Goal: Task Accomplishment & Management: Complete application form

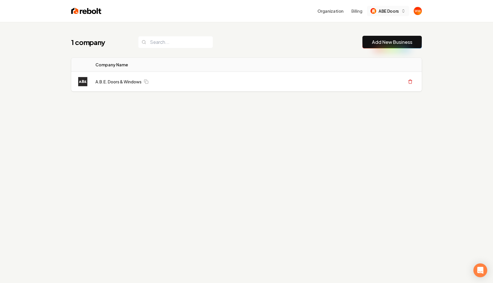
click at [396, 11] on span "ABE Doors" at bounding box center [388, 11] width 20 height 6
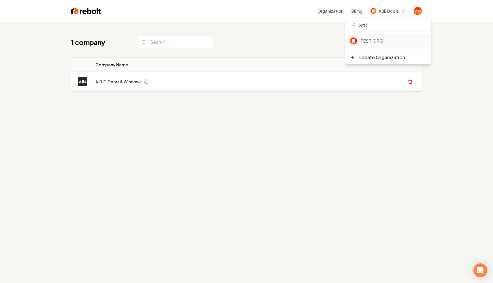
type input "test"
click at [375, 41] on div "TEST ORG" at bounding box center [393, 40] width 66 height 7
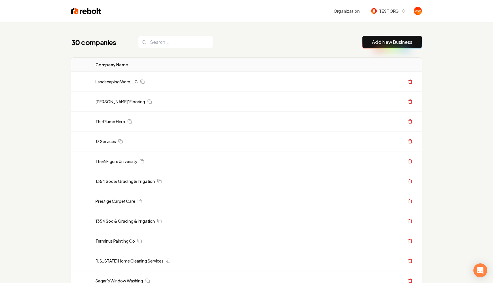
click at [332, 42] on div "30 companies Add New Business" at bounding box center [246, 42] width 350 height 13
click at [302, 43] on div "30 companies Add New Business" at bounding box center [246, 42] width 350 height 13
click at [289, 47] on div "30 companies Add New Business" at bounding box center [246, 42] width 350 height 13
click at [287, 37] on div "30 companies Add New Business" at bounding box center [246, 42] width 350 height 13
click at [375, 42] on link "Add New Business" at bounding box center [392, 42] width 40 height 7
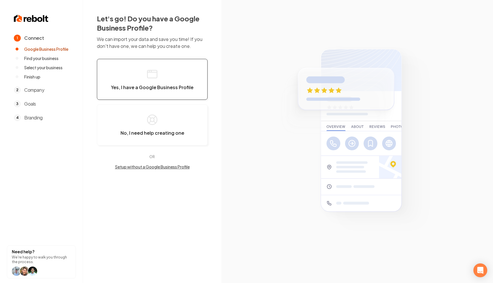
click at [161, 76] on button "Yes, I have a Google Business Profile" at bounding box center [152, 79] width 111 height 41
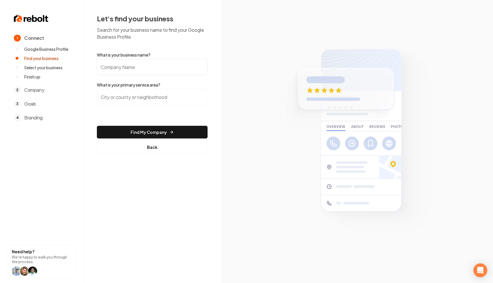
click at [174, 69] on input "What is your business name?" at bounding box center [152, 67] width 111 height 16
click at [176, 65] on input "What is your business name?" at bounding box center [152, 67] width 111 height 16
type input "Zone Zen"
click at [127, 94] on input "search" at bounding box center [152, 97] width 111 height 16
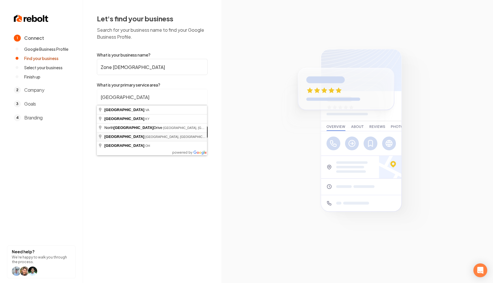
type input "[GEOGRAPHIC_DATA], [GEOGRAPHIC_DATA], [GEOGRAPHIC_DATA]"
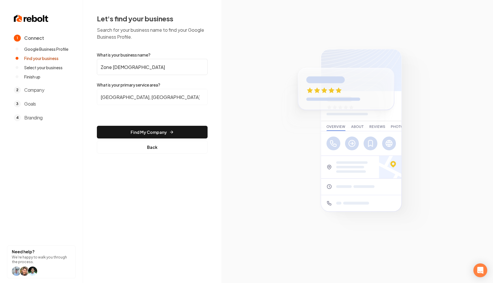
click at [230, 95] on section at bounding box center [356, 141] width 271 height 283
click at [173, 130] on button "Find My Company" at bounding box center [152, 132] width 111 height 13
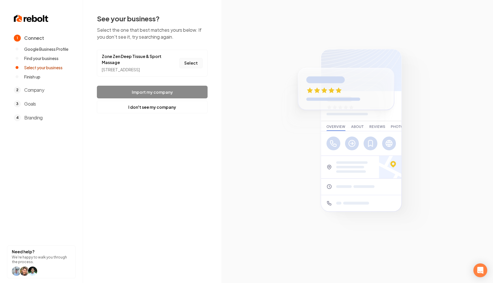
click at [197, 67] on button "Select" at bounding box center [190, 63] width 23 height 10
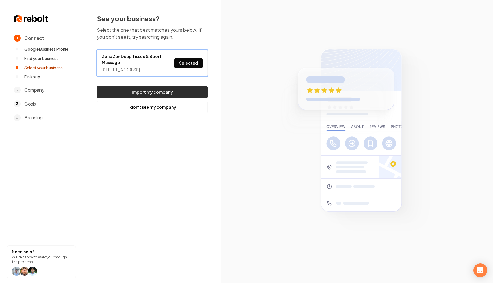
click at [160, 98] on button "Import my company" at bounding box center [152, 92] width 111 height 13
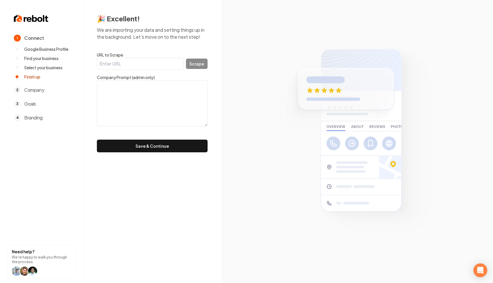
drag, startPoint x: 160, startPoint y: 41, endPoint x: 143, endPoint y: 29, distance: 20.8
click at [144, 30] on div "🎉 Excellent! We are importing your data and setting things up in the background…" at bounding box center [152, 83] width 111 height 138
click at [154, 37] on p "We are importing your data and setting things up in the background. Let's move …" at bounding box center [152, 34] width 111 height 14
click at [159, 145] on button "Save & Continue" at bounding box center [152, 145] width 111 height 13
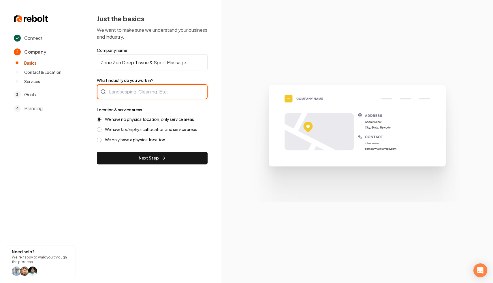
click at [173, 89] on div at bounding box center [152, 91] width 111 height 15
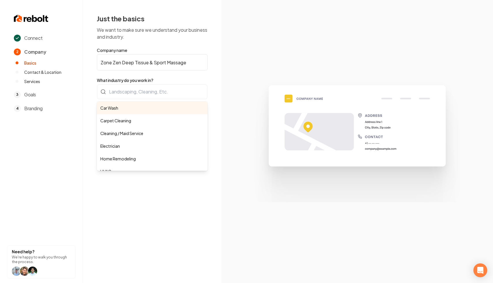
click at [221, 80] on div "Just the basics We want to make sure we understand your business and industry. …" at bounding box center [152, 89] width 138 height 178
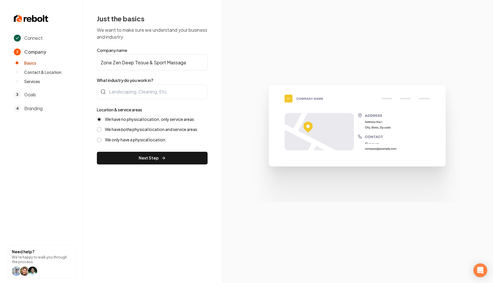
click at [213, 81] on div "Just the basics We want to make sure we understand your business and industry. …" at bounding box center [152, 89] width 138 height 178
click at [167, 95] on div at bounding box center [152, 91] width 111 height 15
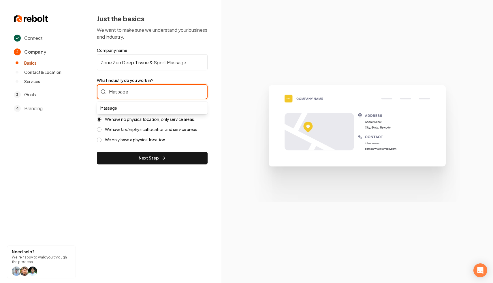
type input "Massage"
click at [208, 76] on div "Just the basics We want to make sure we understand your business and industry. …" at bounding box center [152, 89] width 138 height 178
click at [177, 90] on input "What industry do you work in?" at bounding box center [152, 91] width 111 height 15
type input "I"
type input "Massage"
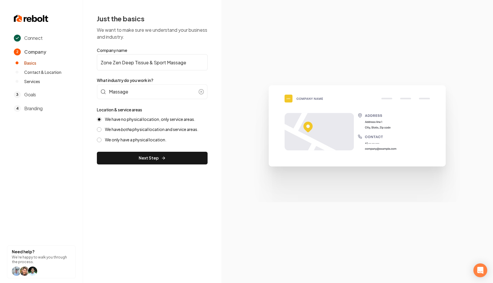
click at [217, 101] on div "Just the basics We want to make sure we understand your business and industry. …" at bounding box center [152, 89] width 138 height 178
click at [170, 93] on input "Massage" at bounding box center [152, 91] width 111 height 15
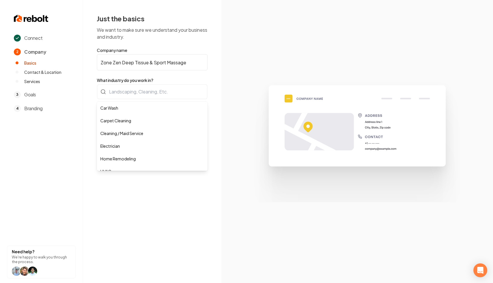
click at [164, 63] on form "Company name Zone Zen Deep Tissue & Sport Massage What industry do you work in?…" at bounding box center [152, 105] width 111 height 117
click at [164, 63] on input "Zone Zen Deep Tissue & Sport Massage" at bounding box center [152, 62] width 111 height 16
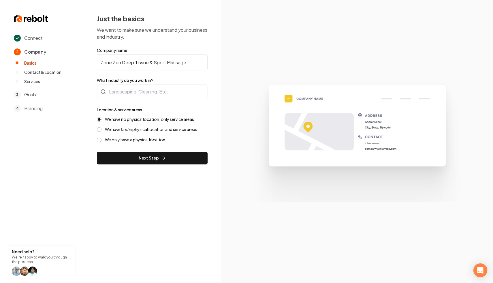
click at [164, 63] on input "Zone Zen Deep Tissue & Sport Massage" at bounding box center [152, 62] width 111 height 16
type input "Zone Zen Deep Tissue & Sport Massage"
click at [164, 89] on div at bounding box center [152, 91] width 111 height 15
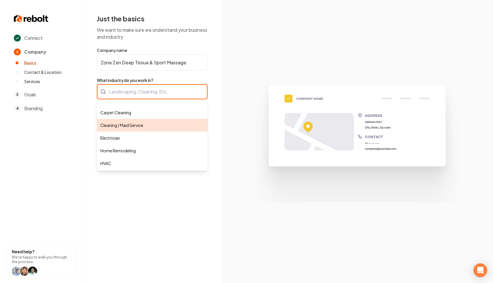
scroll to position [4, 0]
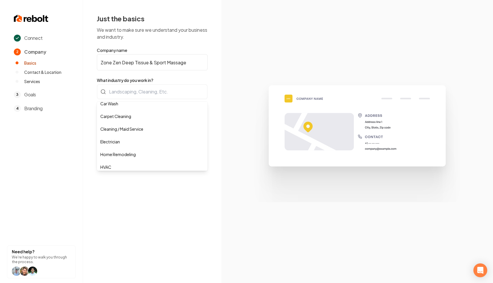
click at [213, 60] on div "Just the basics We want to make sure we understand your business and industry. …" at bounding box center [152, 89] width 138 height 178
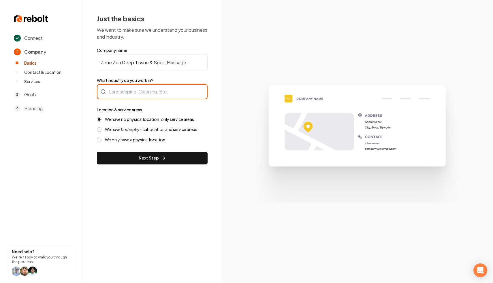
click at [160, 92] on div at bounding box center [152, 91] width 111 height 15
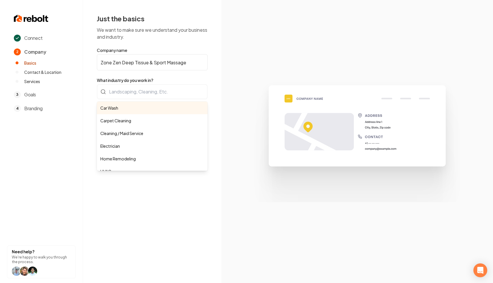
click at [188, 47] on div "Just the basics We want to make sure we understand your business and industry. …" at bounding box center [152, 89] width 111 height 150
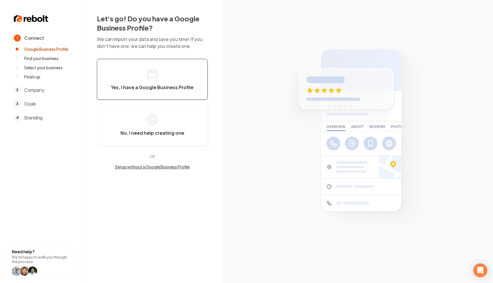
click at [179, 67] on button "Yes, I have a Google Business Profile" at bounding box center [152, 79] width 111 height 41
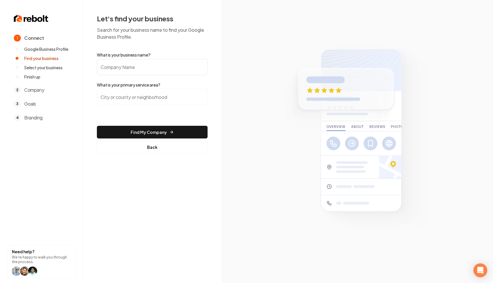
click at [170, 67] on input "What is your business name?" at bounding box center [152, 67] width 111 height 16
type input "Bolt Locksmith"
click at [149, 106] on div at bounding box center [152, 100] width 111 height 23
click at [150, 102] on input "search" at bounding box center [152, 97] width 111 height 16
type input "wal"
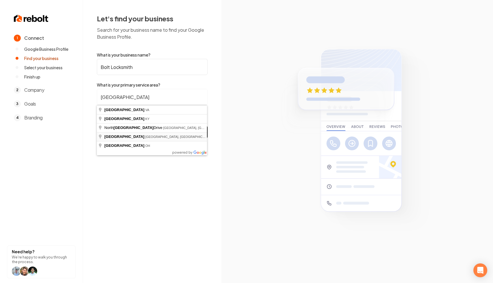
type input "[GEOGRAPHIC_DATA], [GEOGRAPHIC_DATA], [GEOGRAPHIC_DATA]"
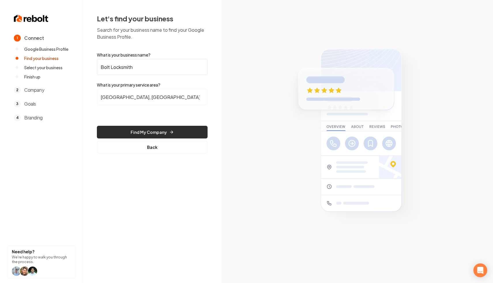
click at [164, 126] on button "Find My Company" at bounding box center [152, 132] width 111 height 13
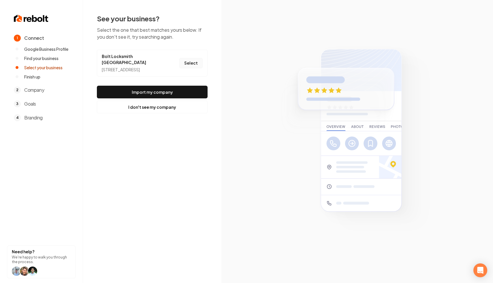
click at [194, 66] on button "Select" at bounding box center [190, 63] width 23 height 10
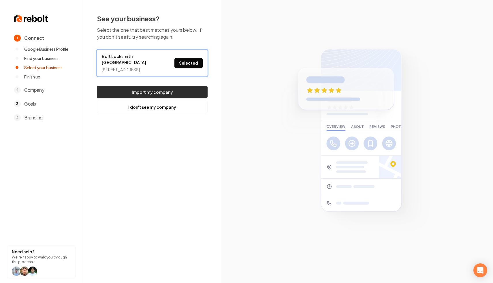
click at [148, 94] on button "Import my company" at bounding box center [152, 92] width 111 height 13
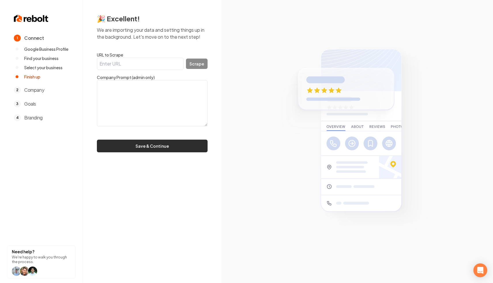
click at [171, 145] on button "Save & Continue" at bounding box center [152, 145] width 111 height 13
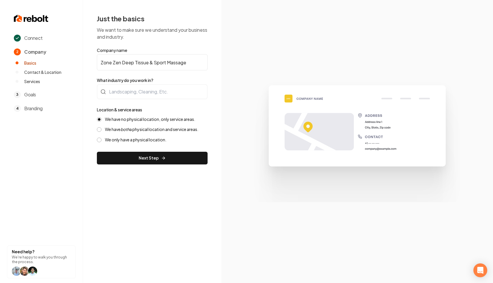
click at [171, 61] on input "Zone Zen Deep Tissue & Sport Massage" at bounding box center [152, 62] width 111 height 16
click at [166, 93] on div at bounding box center [152, 91] width 111 height 15
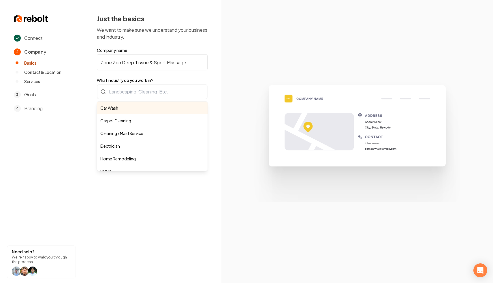
click at [161, 69] on form "Company name Zone Zen Deep Tissue & Sport Massage What industry do you work in?…" at bounding box center [152, 105] width 111 height 117
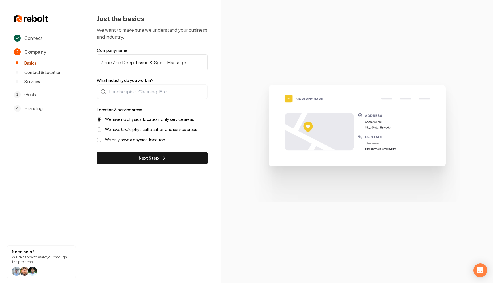
click at [162, 64] on input "Zone Zen Deep Tissue & Sport Massage" at bounding box center [152, 62] width 111 height 16
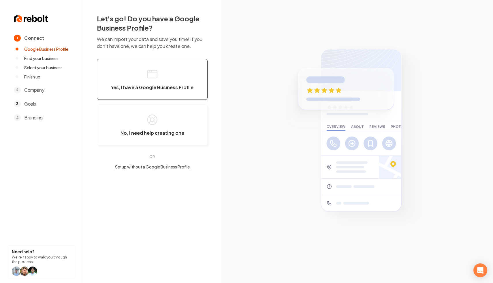
click at [184, 72] on button "Yes, I have a Google Business Profile" at bounding box center [152, 79] width 111 height 41
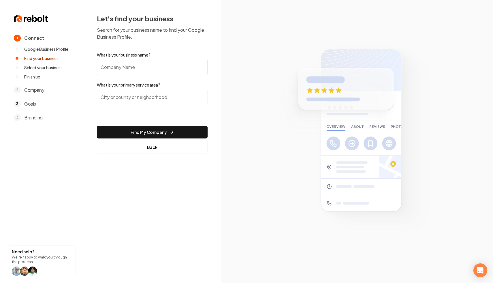
click at [177, 69] on input "What is your business name?" at bounding box center [152, 67] width 111 height 16
type input "Bolt Locksmith"
click at [142, 98] on input "search" at bounding box center [152, 97] width 111 height 16
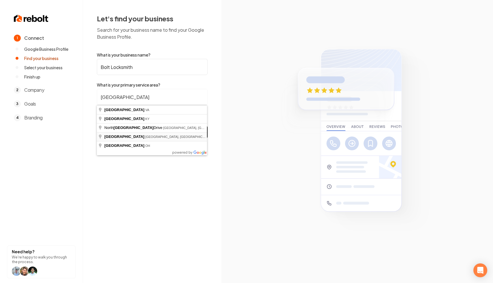
type input "[GEOGRAPHIC_DATA], [GEOGRAPHIC_DATA], [GEOGRAPHIC_DATA]"
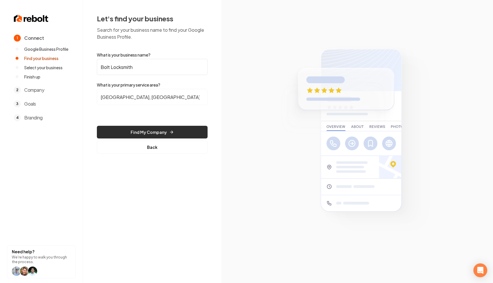
click at [156, 130] on button "Find My Company" at bounding box center [152, 132] width 111 height 13
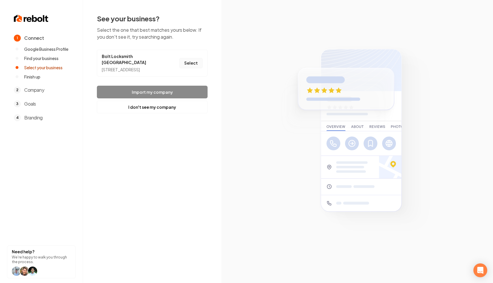
click at [188, 68] on button "Select" at bounding box center [190, 63] width 23 height 10
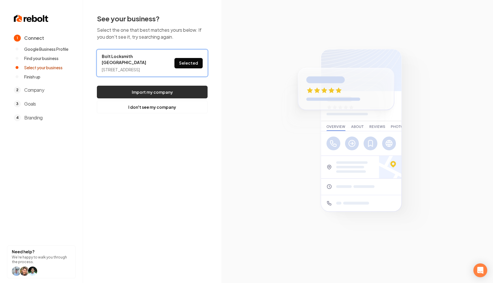
click at [171, 95] on button "Import my company" at bounding box center [152, 92] width 111 height 13
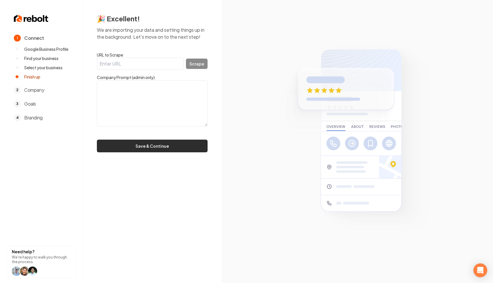
click at [146, 145] on button "Save & Continue" at bounding box center [152, 145] width 111 height 13
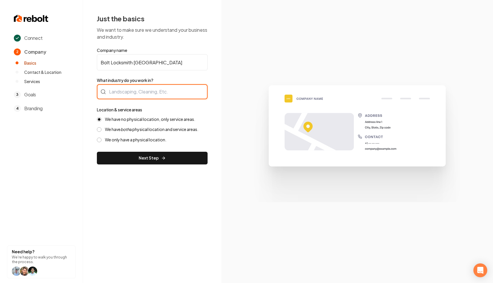
click at [151, 93] on div at bounding box center [152, 91] width 111 height 15
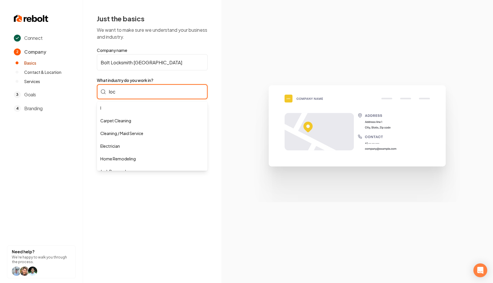
type input "lock"
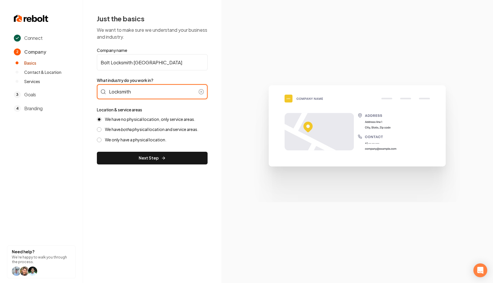
type input "Locksmith"
click at [218, 96] on div "Just the basics We want to make sure we understand your business and industry. …" at bounding box center [152, 89] width 138 height 178
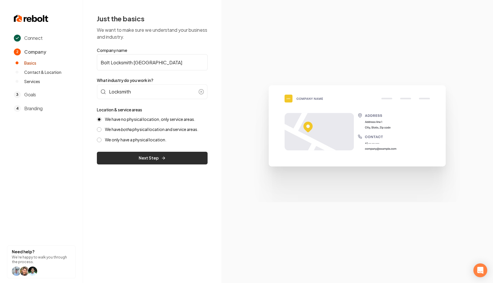
click at [153, 154] on button "Next Step" at bounding box center [152, 158] width 111 height 13
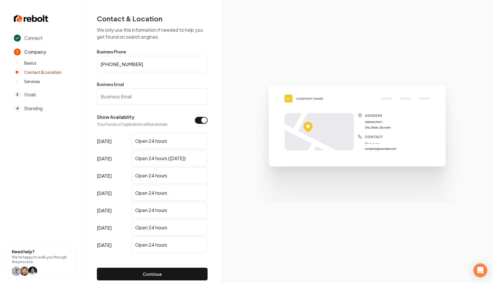
click at [167, 95] on input "Business Email" at bounding box center [152, 96] width 111 height 16
type input "[EMAIL_ADDRESS][DOMAIN_NAME]"
click at [248, 77] on section at bounding box center [356, 141] width 271 height 283
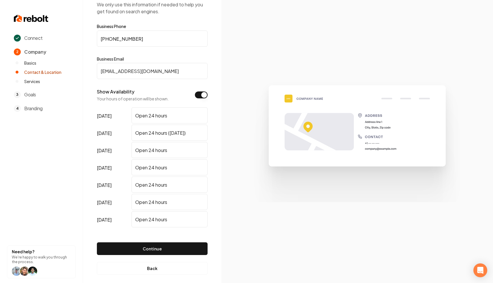
scroll to position [31, 0]
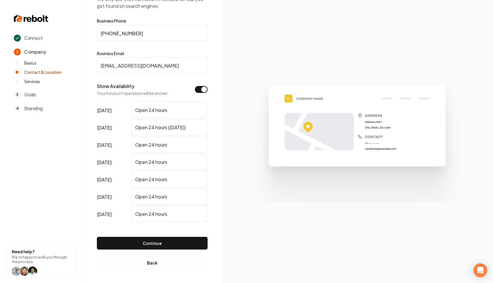
click at [168, 128] on input "Open 24 hours ([DATE])" at bounding box center [169, 127] width 76 height 16
type input "Open 24 hours"
click at [105, 244] on button "Continue" at bounding box center [152, 243] width 111 height 13
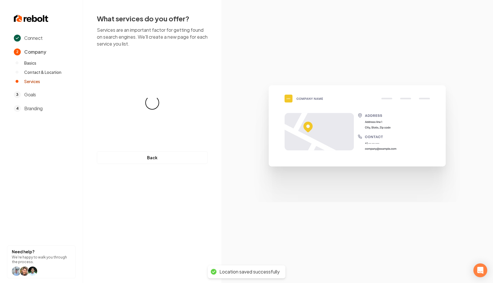
scroll to position [0, 0]
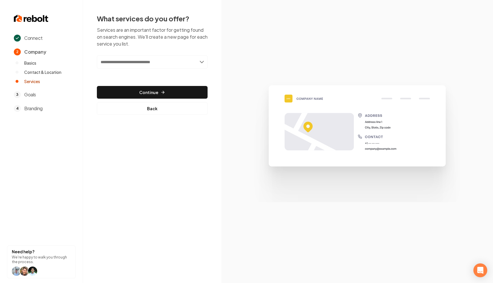
click at [168, 67] on input "text" at bounding box center [152, 61] width 111 height 13
type input "*********"
type input "*"
type input "****"
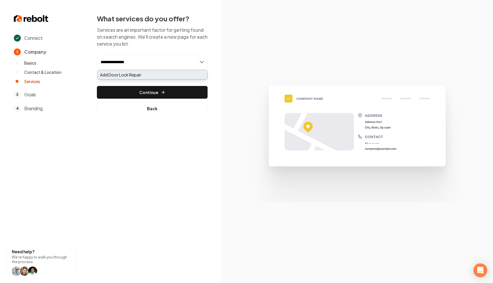
type input "**********"
click at [147, 76] on div "Add Door Lock Repair" at bounding box center [152, 74] width 109 height 9
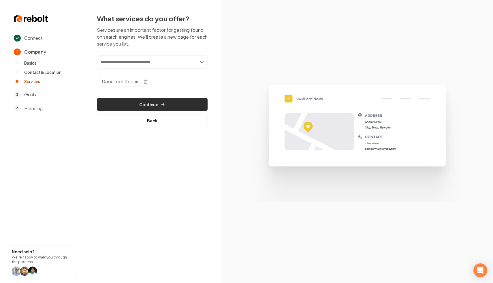
click at [195, 103] on button "Continue" at bounding box center [152, 104] width 111 height 13
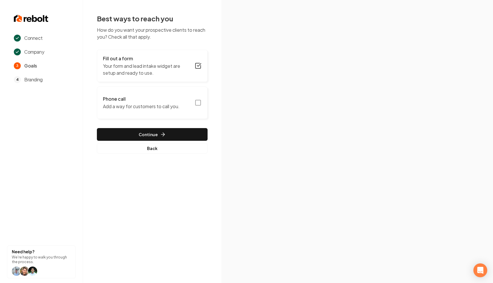
click at [191, 100] on button "Phone call Add a way for customers to call you." at bounding box center [152, 102] width 111 height 32
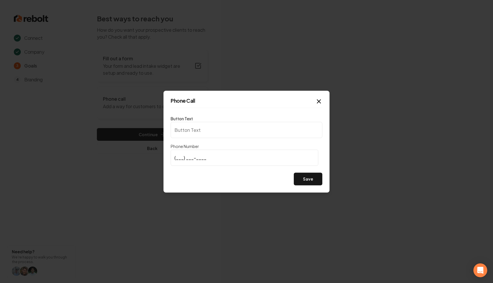
type input "Call us"
type input "[PHONE_NUMBER]"
click at [305, 181] on button "Save" at bounding box center [308, 178] width 29 height 13
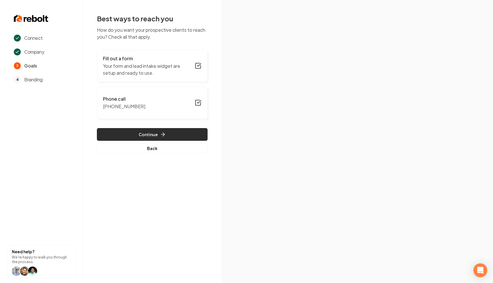
click at [171, 135] on button "Continue" at bounding box center [152, 134] width 111 height 13
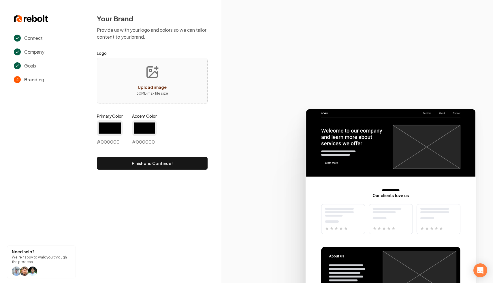
type input "#194d33"
type input "#70be00"
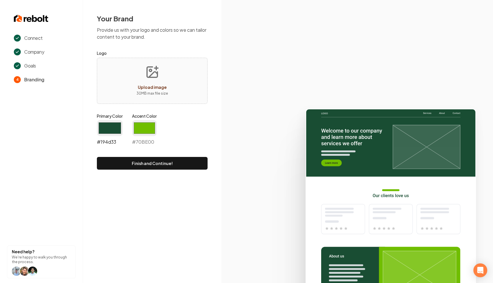
click at [112, 126] on input "#194d33" at bounding box center [110, 128] width 26 height 16
type input "#1c4530"
click at [181, 137] on div "Primary Color #1c4530 #1c4530 Accent Color #70be00 #70BE00" at bounding box center [152, 130] width 111 height 35
click at [139, 165] on button "Finish and Continue!" at bounding box center [152, 163] width 111 height 13
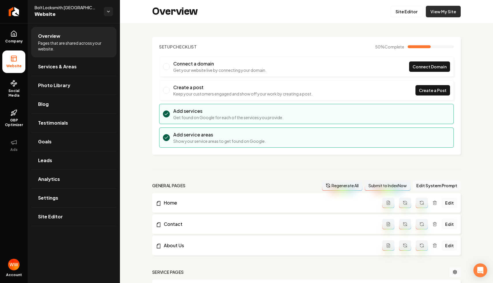
click at [434, 12] on link "View My Site" at bounding box center [443, 12] width 35 height 12
click at [397, 9] on link "Site Editor" at bounding box center [406, 12] width 32 height 12
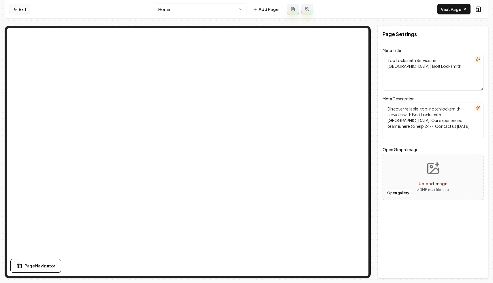
click at [21, 11] on link "Exit" at bounding box center [19, 9] width 21 height 10
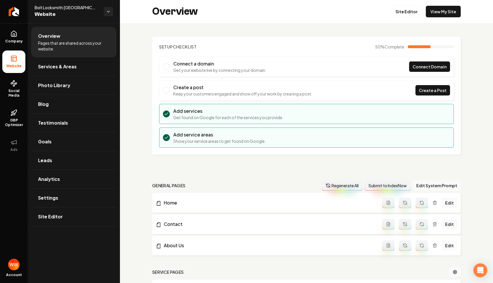
click at [270, 25] on div "Setup Checklist 50 % Complete Connect a domain Get your website live by connect…" at bounding box center [306, 221] width 373 height 396
